Goal: Obtain resource: Download file/media

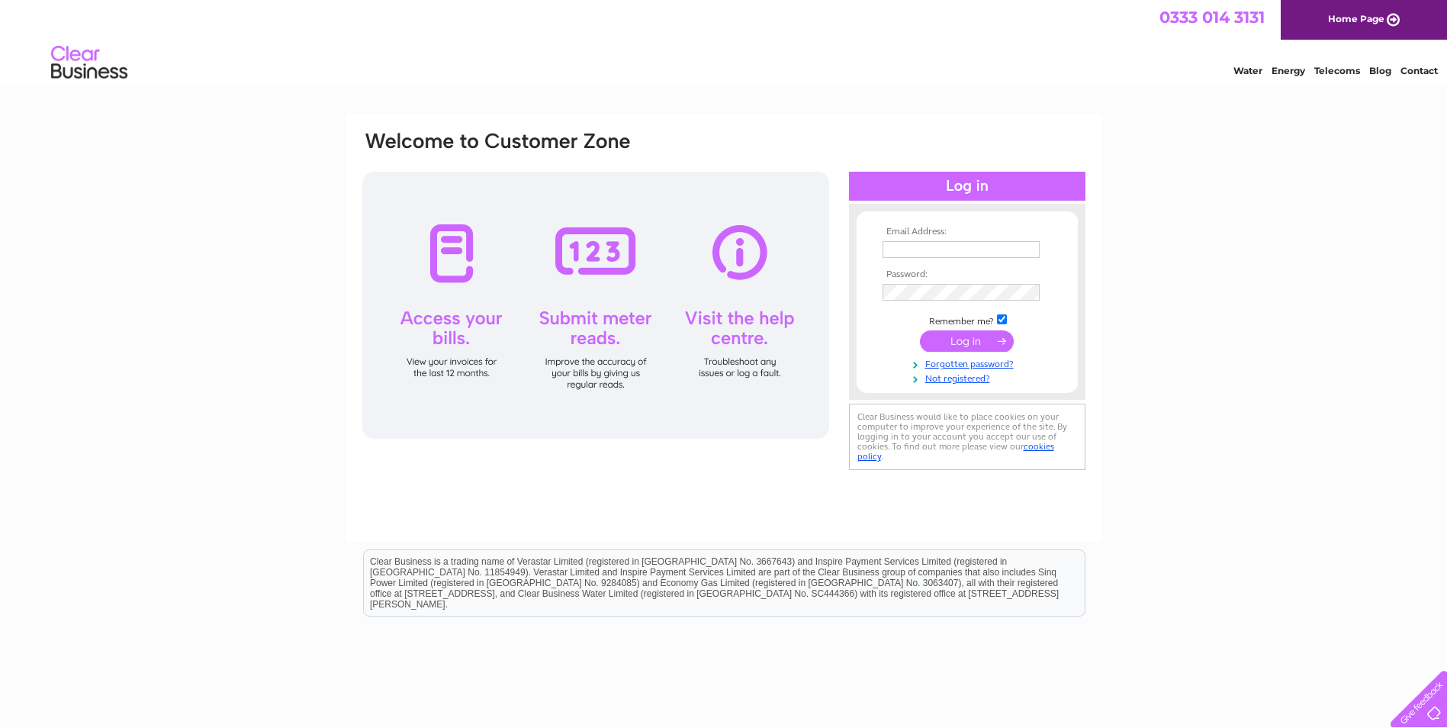
type input "finance@stjosephsservice.co.uk"
click at [959, 345] on input "submit" at bounding box center [967, 340] width 94 height 21
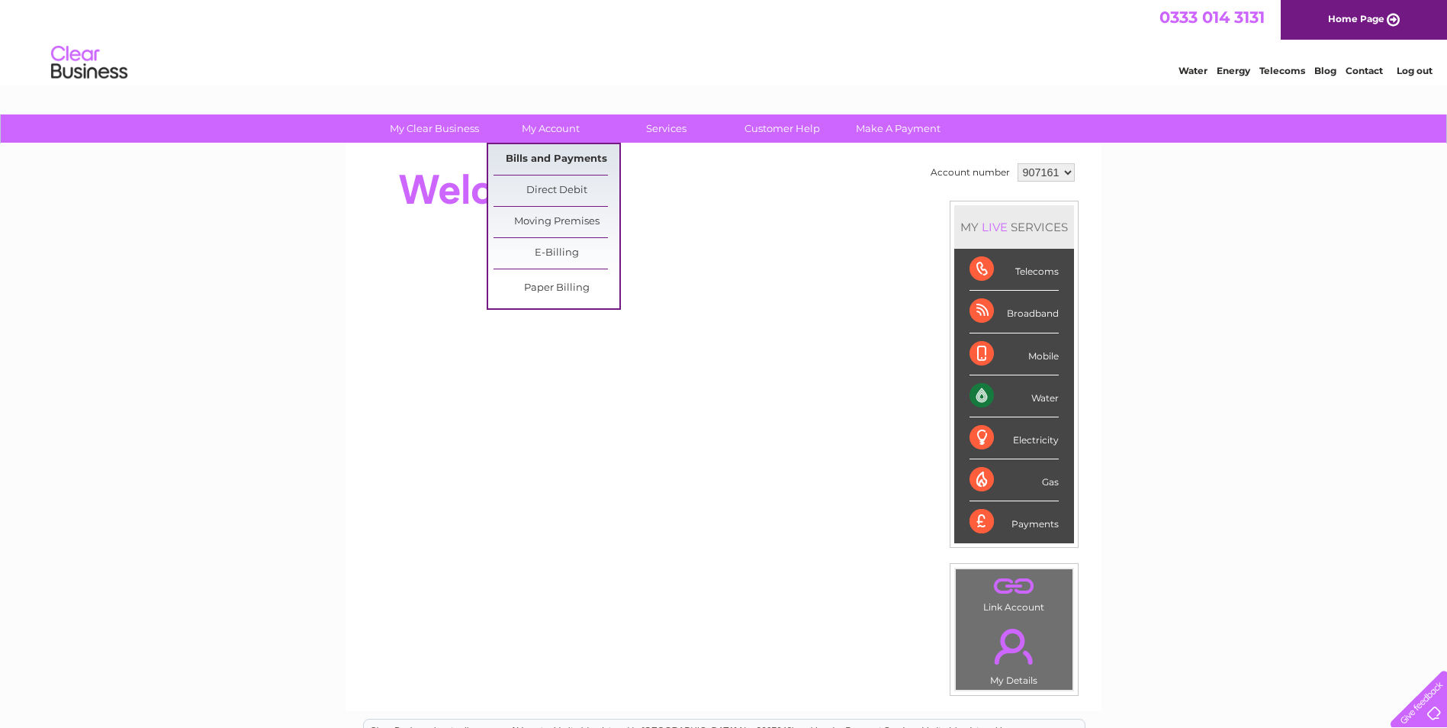
click at [532, 162] on link "Bills and Payments" at bounding box center [556, 159] width 126 height 31
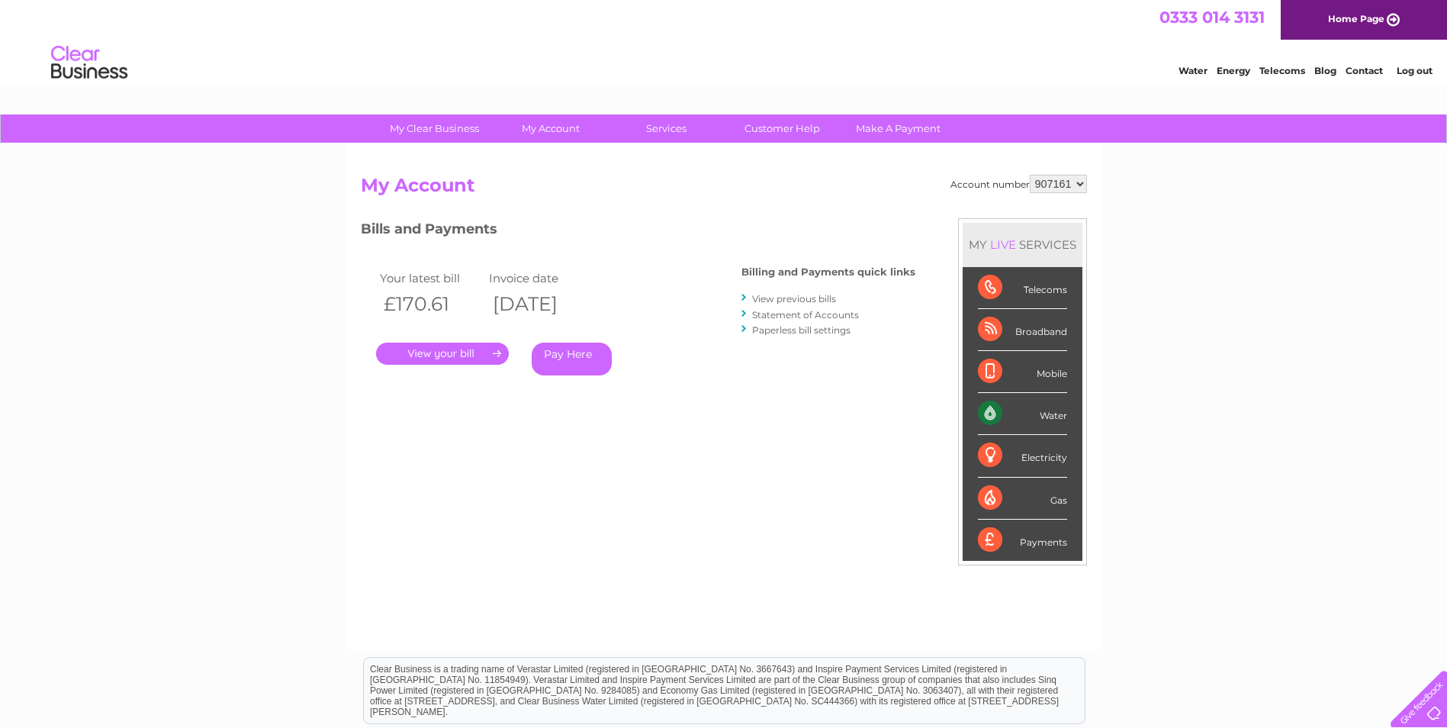
click at [452, 352] on link "." at bounding box center [442, 353] width 133 height 22
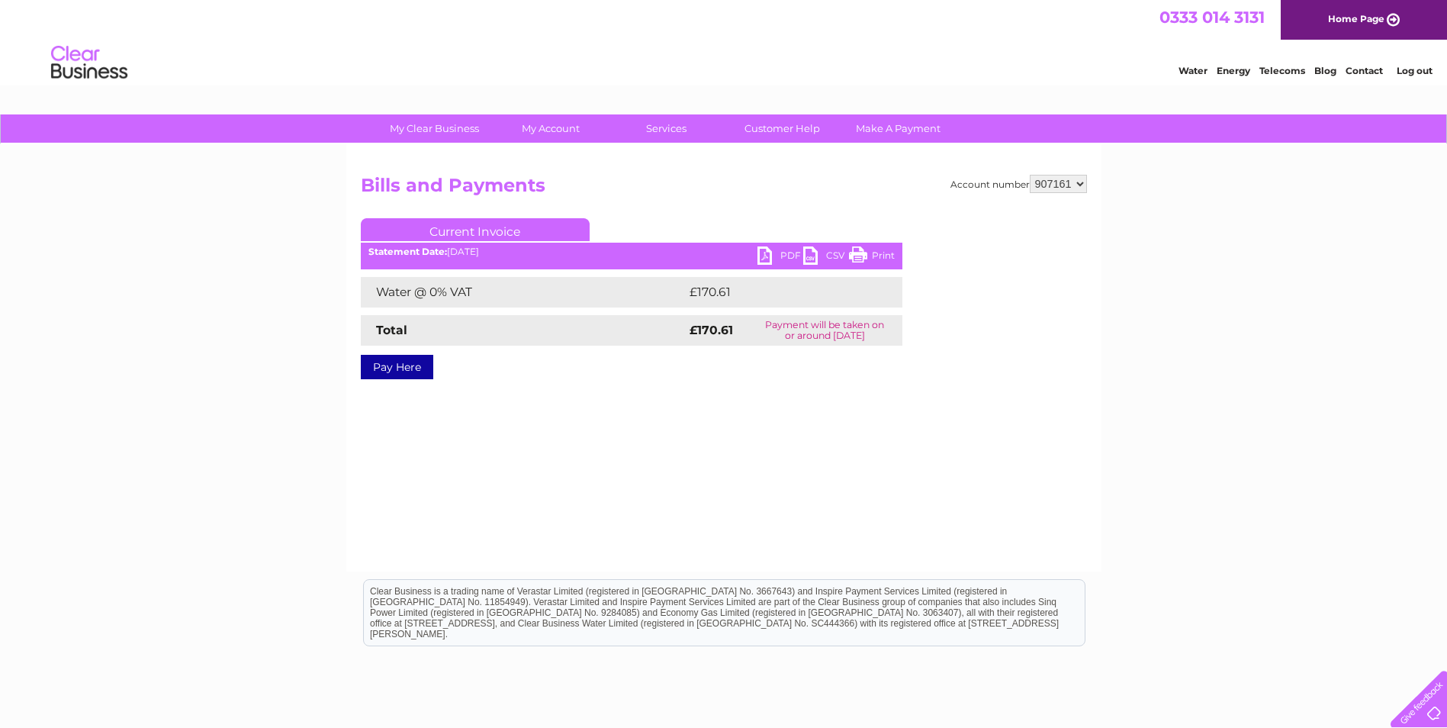
click at [766, 256] on link "PDF" at bounding box center [780, 257] width 46 height 22
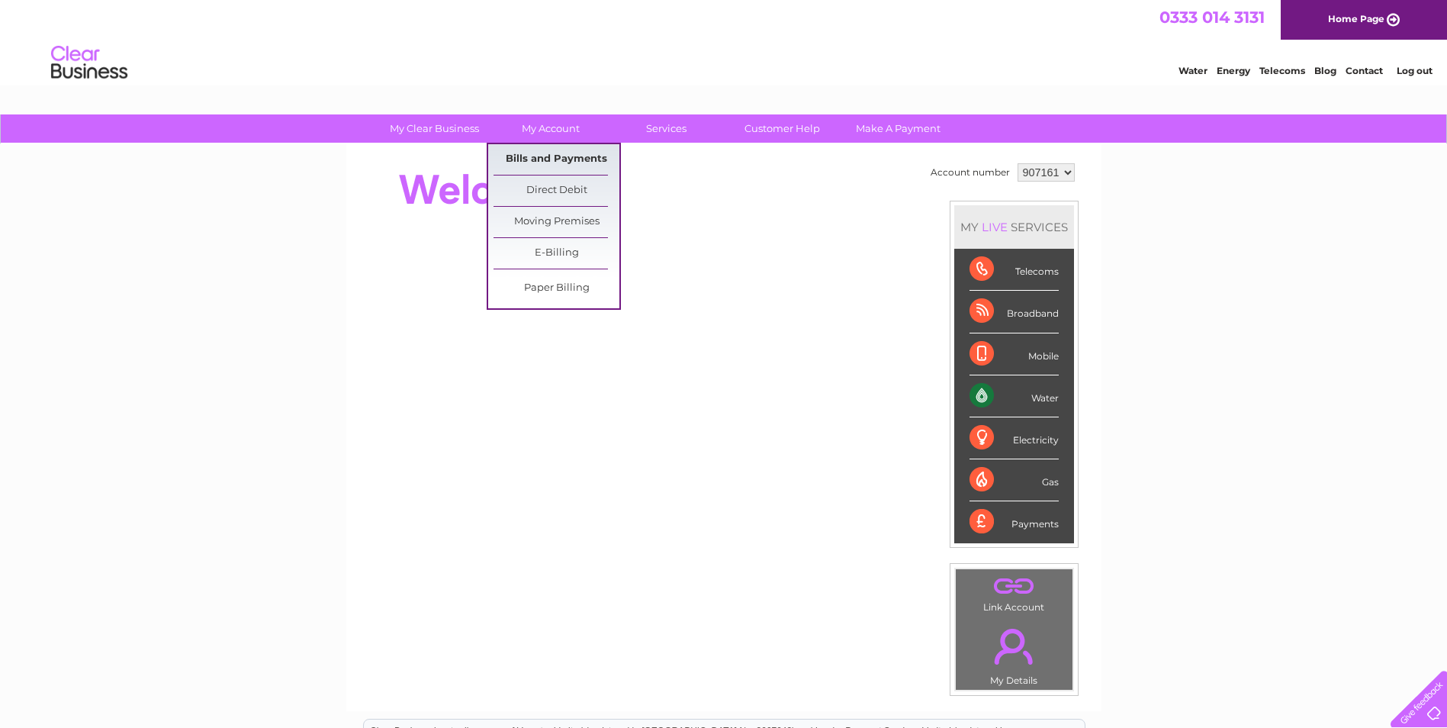
click at [542, 157] on link "Bills and Payments" at bounding box center [556, 159] width 126 height 31
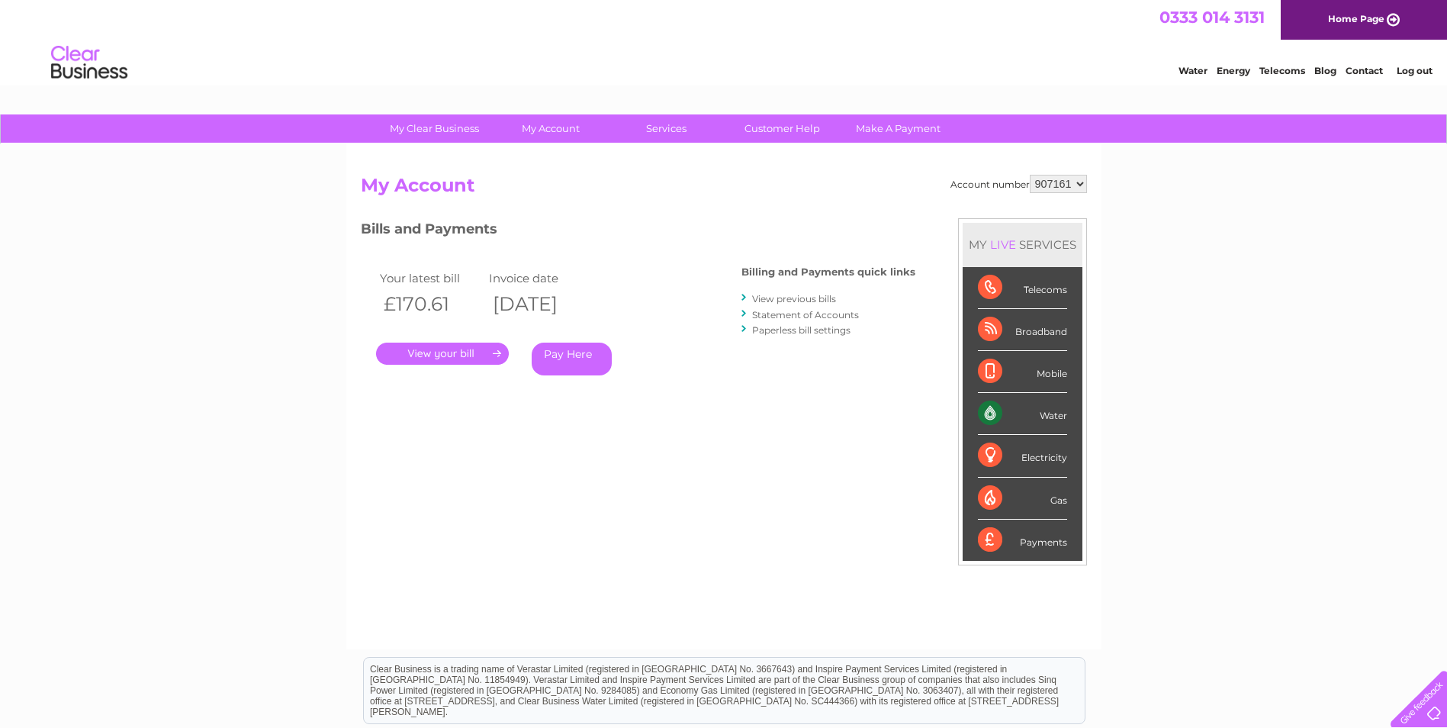
click at [1081, 183] on select "907161 907162" at bounding box center [1058, 184] width 57 height 18
select select "907162"
click at [1030, 175] on select "907161 907162" at bounding box center [1058, 184] width 57 height 18
click at [435, 356] on link "." at bounding box center [442, 353] width 133 height 22
